Goal: Information Seeking & Learning: Understand process/instructions

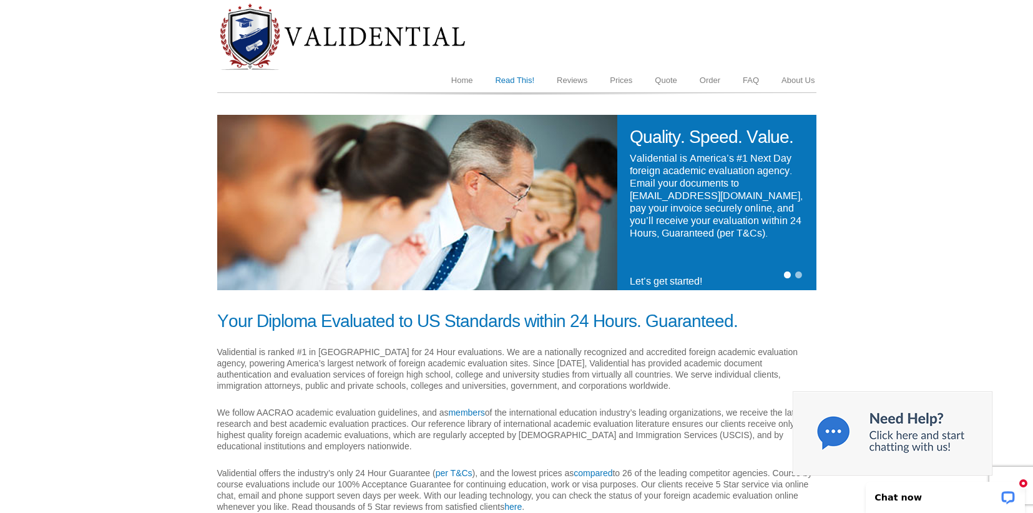
click at [516, 78] on link "Read This!" at bounding box center [515, 81] width 62 height 24
